Goal: Task Accomplishment & Management: Manage account settings

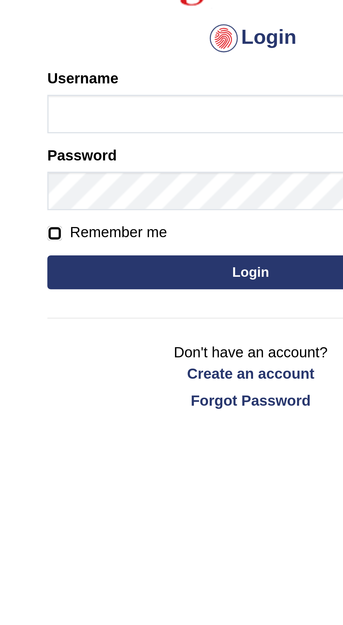
click at [112, 148] on input "Remember me" at bounding box center [111, 149] width 5 height 5
checkbox input "true"
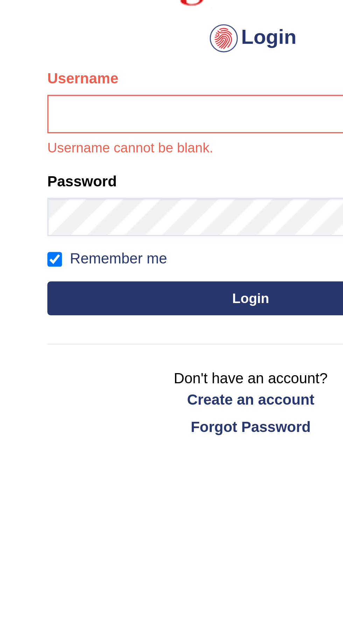
click at [163, 104] on div "Username Username cannot be blank." at bounding box center [172, 112] width 126 height 28
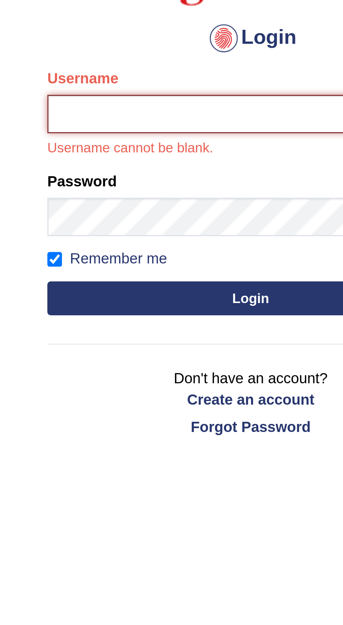
click at [169, 110] on input "Username" at bounding box center [172, 113] width 126 height 12
type input "Vamshikumar"
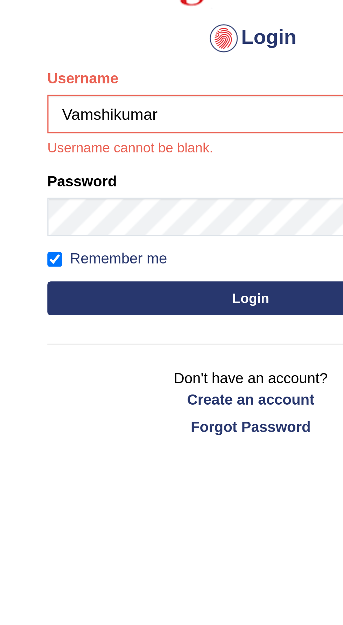
click at [109, 165] on button "Login" at bounding box center [172, 170] width 126 height 11
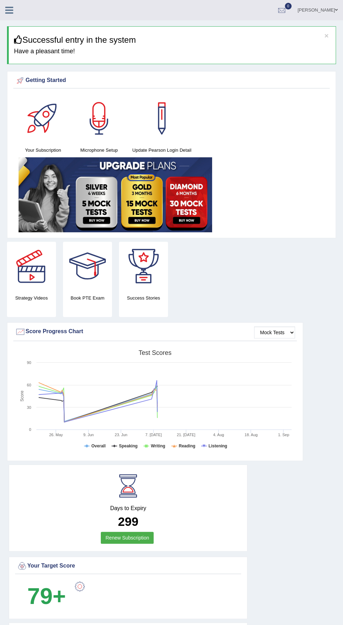
click at [9, 12] on icon at bounding box center [9, 10] width 8 height 9
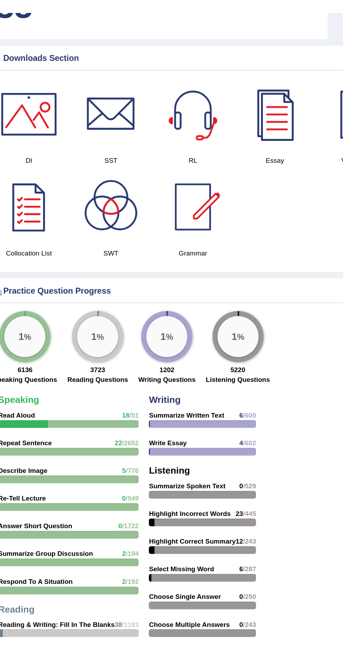
scroll to position [570, 0]
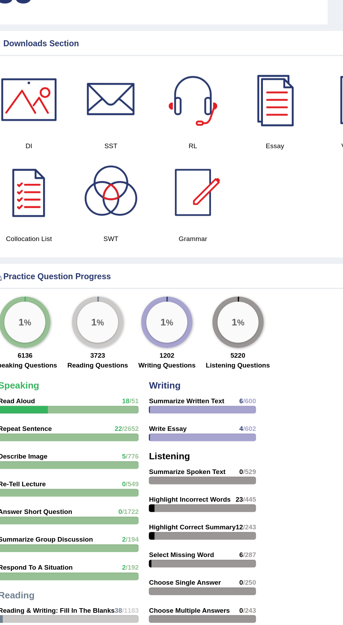
click at [244, 171] on div at bounding box center [235, 165] width 49 height 49
